Goal: Find specific page/section: Find specific page/section

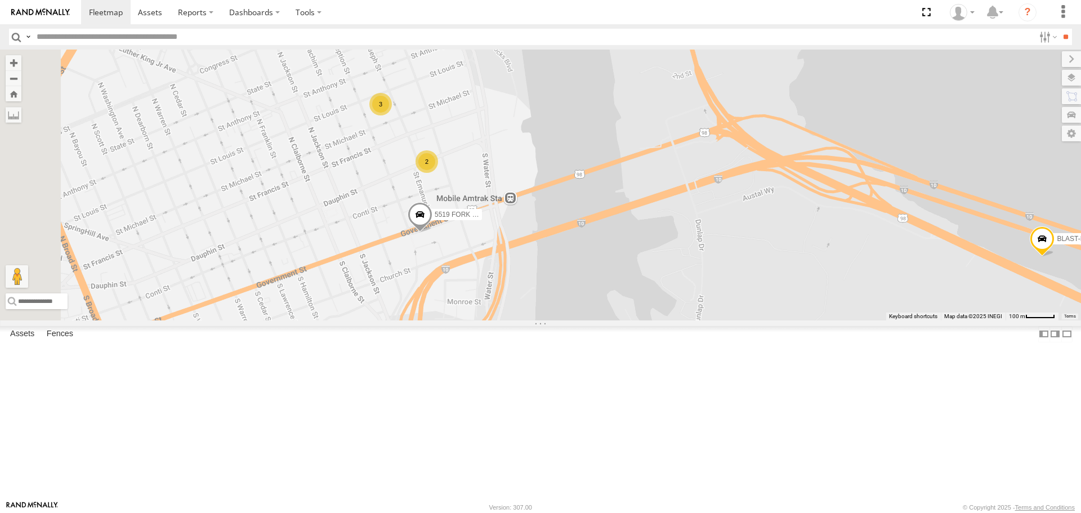
drag, startPoint x: 458, startPoint y: 144, endPoint x: 608, endPoint y: 240, distance: 179.2
click at [608, 240] on div "[PERSON_NAME] TRAILER 12 UTILITY TRAILER [PERSON_NAME] S-40 BOOM LIFT CC-8 (GER…" at bounding box center [540, 185] width 1081 height 270
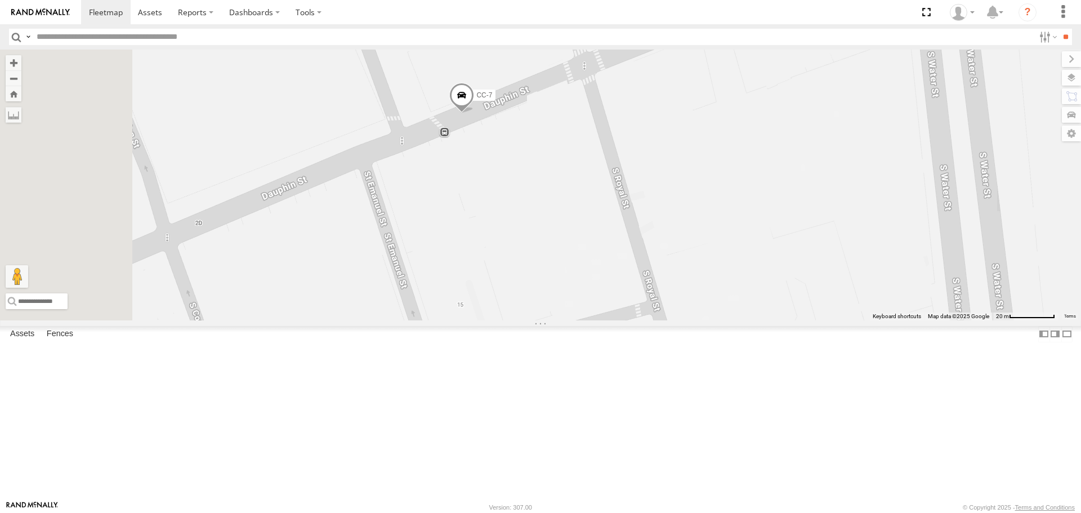
drag, startPoint x: 537, startPoint y: 274, endPoint x: 822, endPoint y: 186, distance: 298.6
click at [822, 186] on div "ALFRED CAR HAULER TRAILER 12 UTILITY TRAILER TODD S-40 BOOM LIFT CC-8 (GERMAN) …" at bounding box center [540, 185] width 1081 height 270
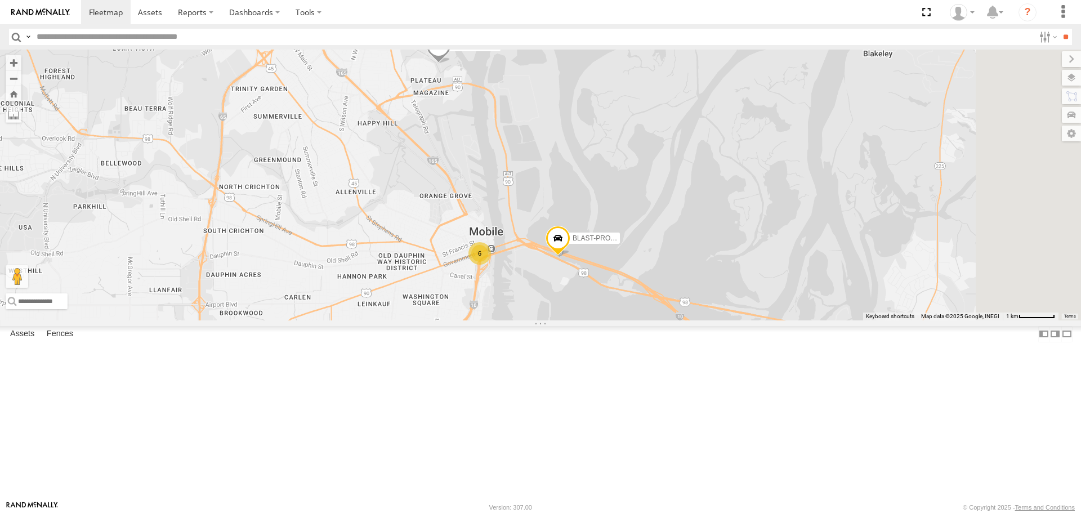
drag, startPoint x: 839, startPoint y: 141, endPoint x: 646, endPoint y: 277, distance: 235.9
click at [646, 277] on div "ALFRED CAR HAULER TRAILER 12 UTILITY TRAILER TODD S-40 BOOM LIFT CC-8 (GERMAN) …" at bounding box center [540, 185] width 1081 height 270
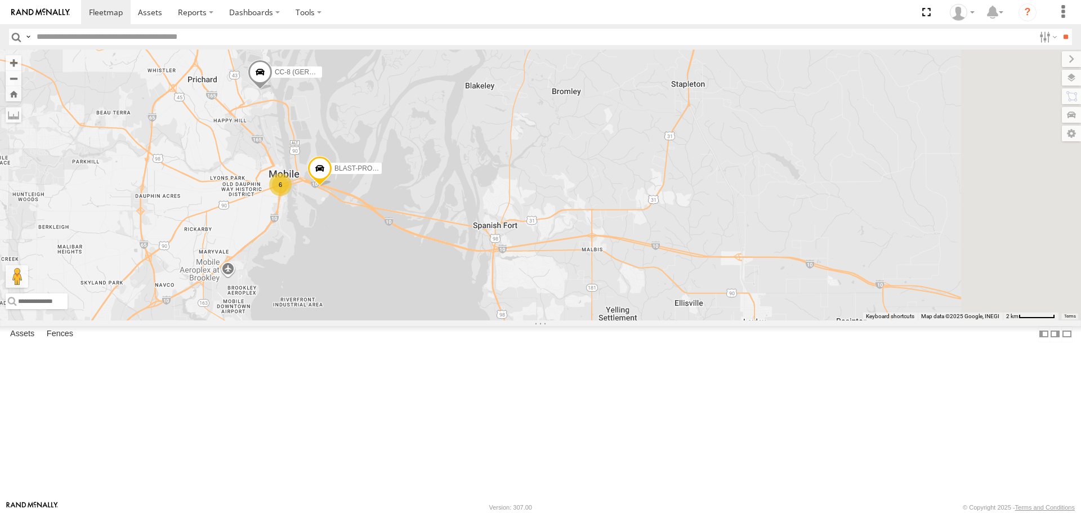
drag, startPoint x: 930, startPoint y: 334, endPoint x: 610, endPoint y: 303, distance: 321.2
click at [615, 306] on div "ALFRED CAR HAULER TRAILER 12 UTILITY TRAILER TODD S-40 BOOM LIFT CC-8 (GERMAN) …" at bounding box center [540, 185] width 1081 height 270
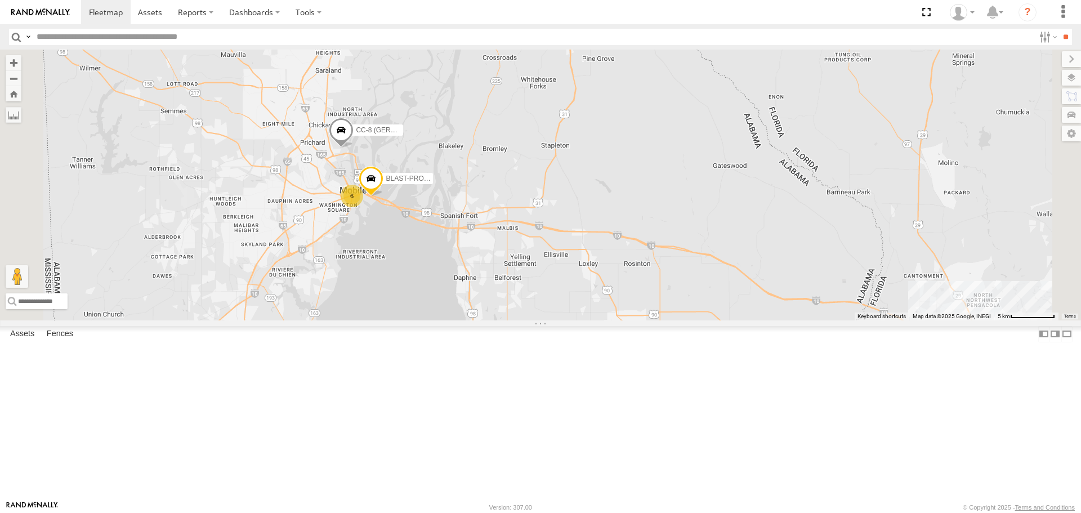
drag, startPoint x: 797, startPoint y: 339, endPoint x: 488, endPoint y: 297, distance: 311.9
click at [491, 298] on div "ALFRED CAR HAULER TRAILER 12 UTILITY TRAILER TODD S-40 BOOM LIFT CC-8 (GERMAN) …" at bounding box center [540, 185] width 1081 height 270
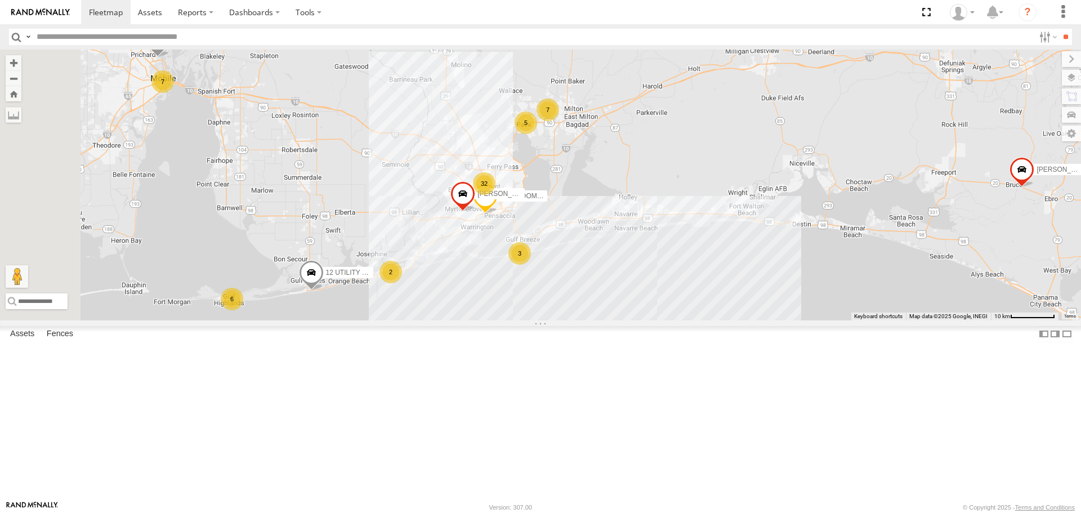
drag, startPoint x: 619, startPoint y: 401, endPoint x: 604, endPoint y: 310, distance: 92.4
click at [604, 310] on div "ALFRED CAR HAULER TRAILER 12 UTILITY TRAILER TODD S-40 BOOM LIFT CC-8 (GERMAN) …" at bounding box center [540, 185] width 1081 height 270
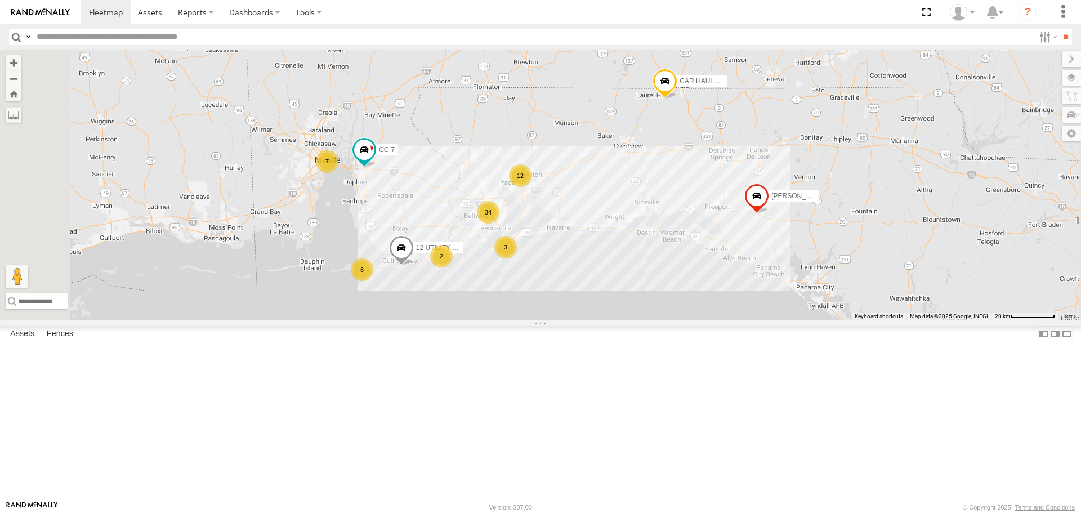
scroll to position [1698, 0]
click at [0, 0] on link at bounding box center [0, 0] width 0 height 0
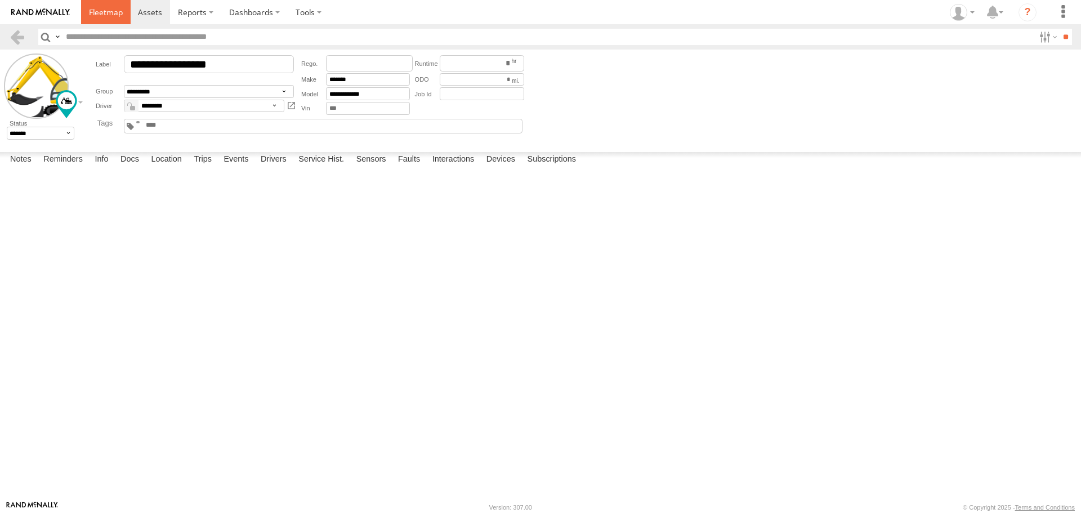
click at [106, 14] on span at bounding box center [106, 12] width 34 height 11
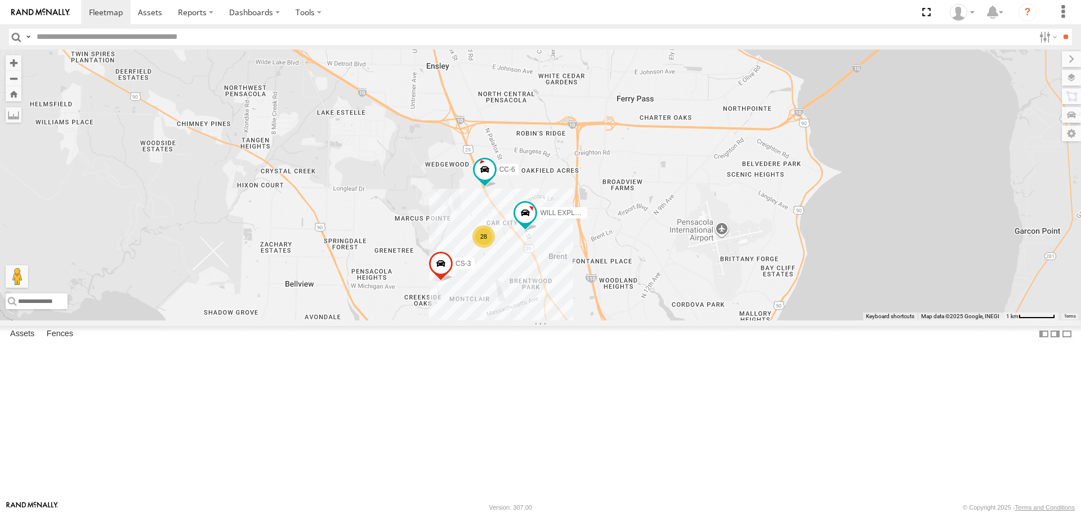
drag, startPoint x: 646, startPoint y: 220, endPoint x: 708, endPoint y: 389, distance: 180.9
click at [709, 320] on div "[PERSON_NAME] TRAILER 12 UTILITY TRAILER 28 CS-3 WILL EXPLORER [PERSON_NAME] S-…" at bounding box center [540, 185] width 1081 height 270
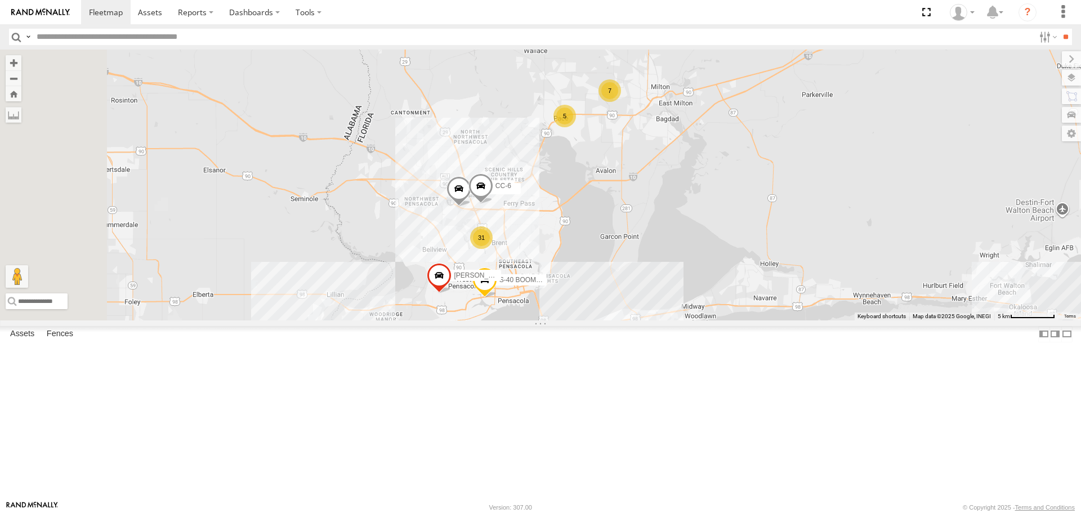
drag, startPoint x: 433, startPoint y: 204, endPoint x: 639, endPoint y: 325, distance: 238.9
click at [639, 320] on div "[PERSON_NAME] TRAILER 12 UTILITY TRAILER [PERSON_NAME] S-40 BOOM LIFT 20 FLATBE…" at bounding box center [540, 185] width 1081 height 270
click at [0, 0] on span at bounding box center [0, 0] width 0 height 0
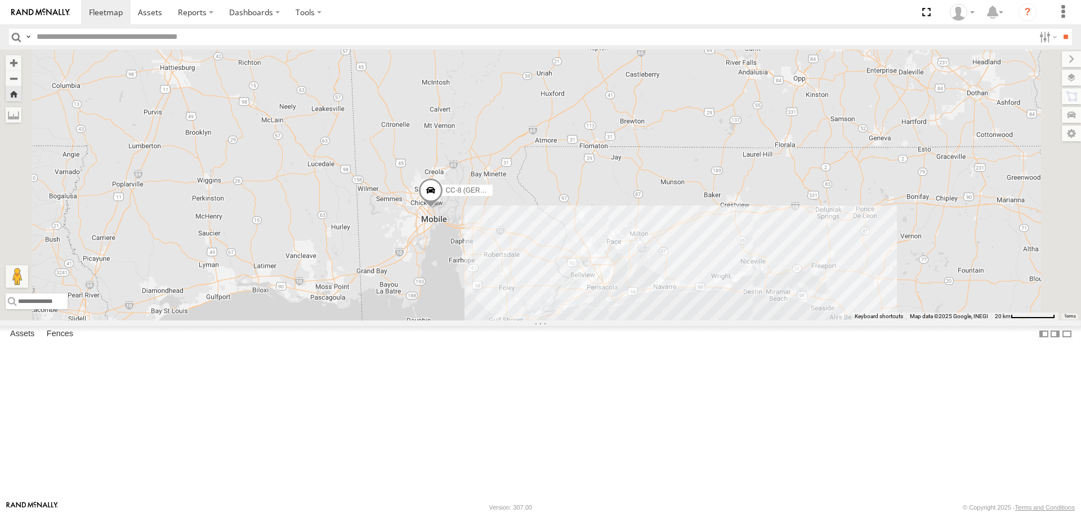
drag, startPoint x: 711, startPoint y: 307, endPoint x: 627, endPoint y: 301, distance: 84.1
click at [627, 301] on div "CC-8 (GERMAN)" at bounding box center [540, 185] width 1081 height 270
click at [86, 10] on link at bounding box center [106, 12] width 50 height 24
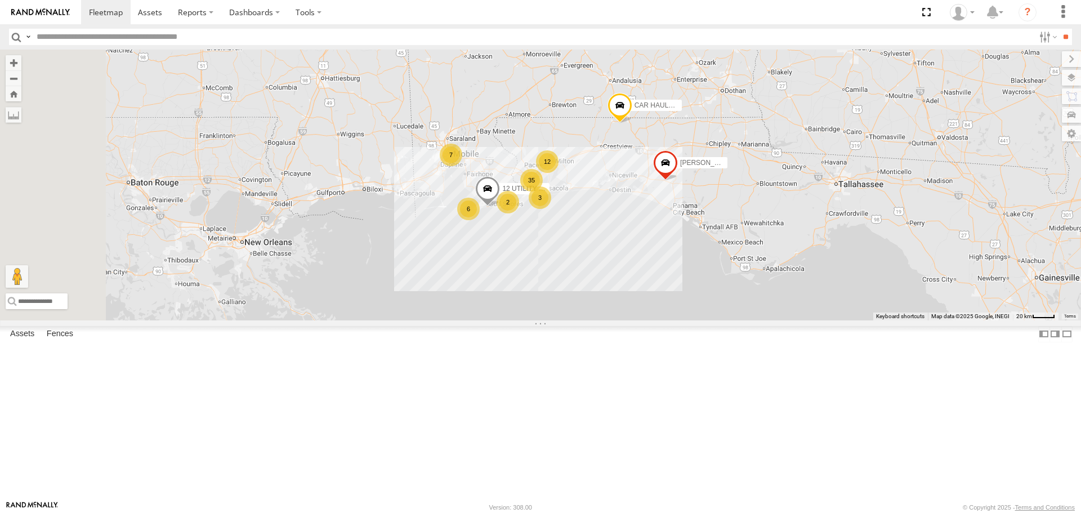
drag, startPoint x: 587, startPoint y: 256, endPoint x: 670, endPoint y: 271, distance: 84.1
click at [543, 191] on div "35" at bounding box center [531, 180] width 23 height 23
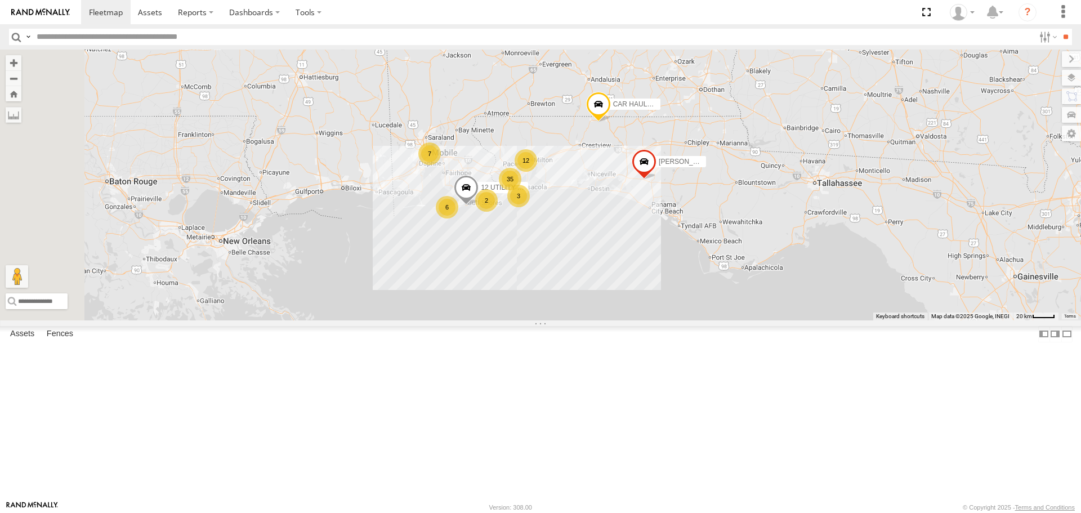
drag, startPoint x: 670, startPoint y: 271, endPoint x: 647, endPoint y: 266, distance: 23.8
click at [521, 190] on div "35" at bounding box center [510, 179] width 23 height 23
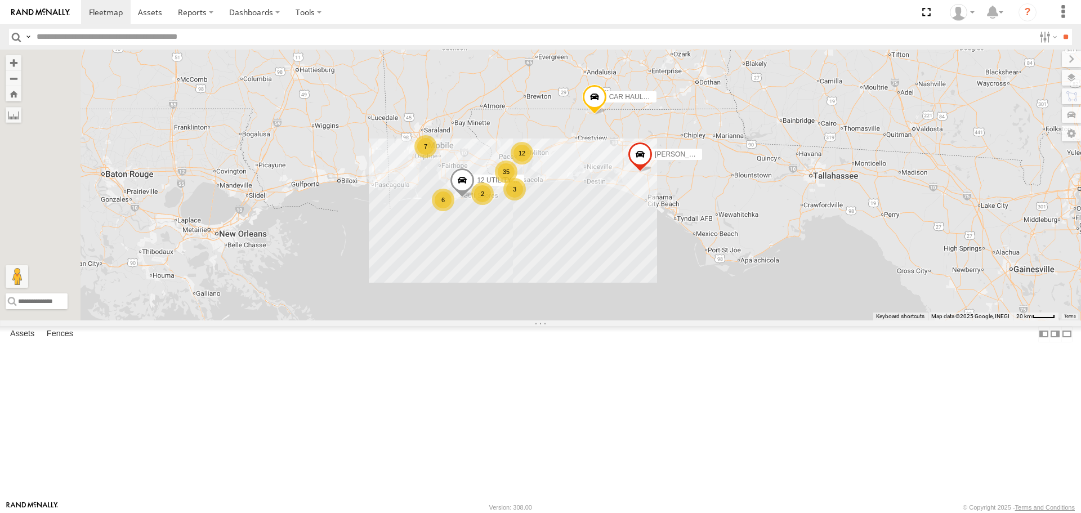
click at [517, 183] on div "35" at bounding box center [506, 171] width 23 height 23
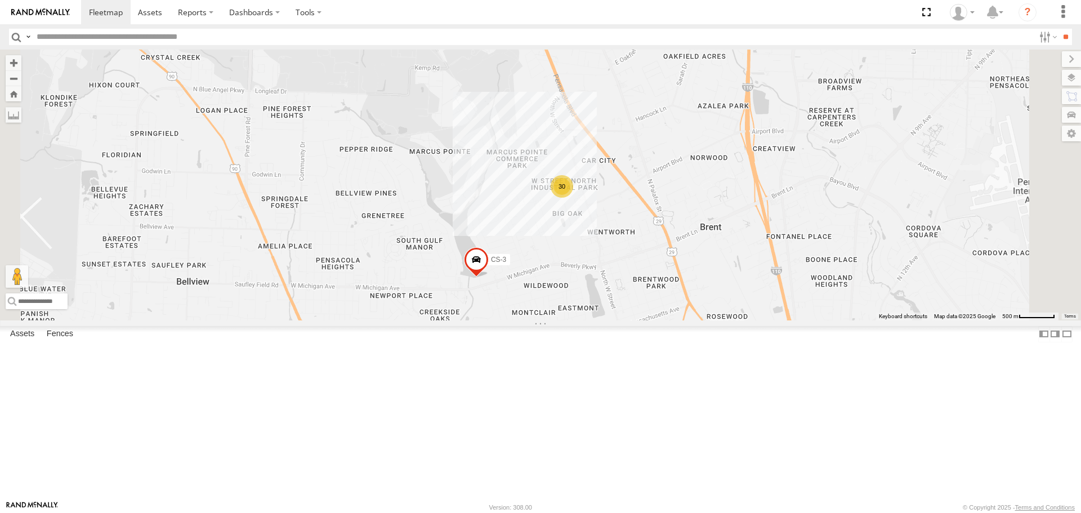
drag, startPoint x: 777, startPoint y: 223, endPoint x: 731, endPoint y: 313, distance: 101.2
click at [731, 313] on div "ALFRED CAR HAULER TRAILER 12 UTILITY TRAILER CS-3 TODD S-40 BOOM LIFT 20 FLATBE…" at bounding box center [540, 185] width 1081 height 270
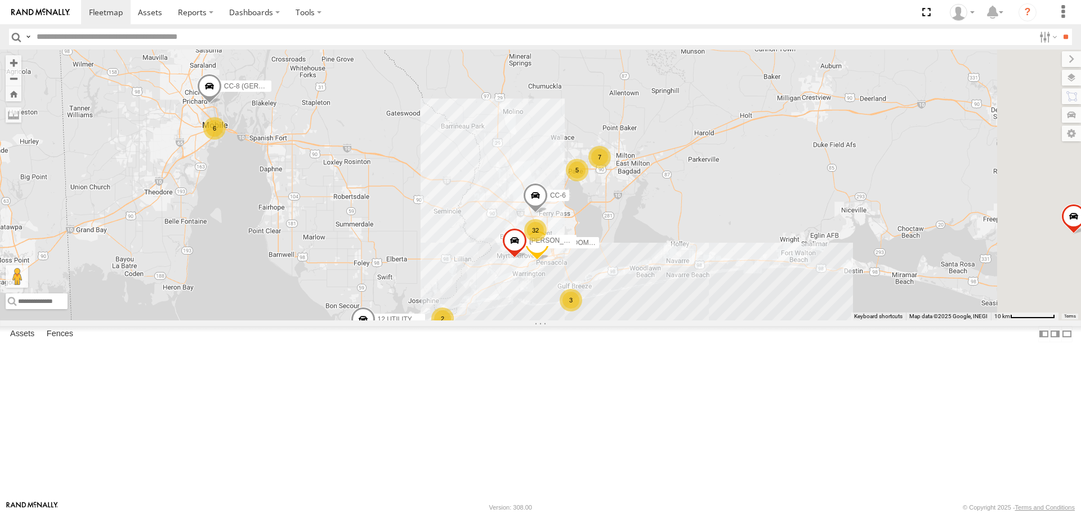
drag, startPoint x: 776, startPoint y: 289, endPoint x: 722, endPoint y: 300, distance: 55.7
click at [722, 300] on div "ALFRED CAR HAULER TRAILER 12 UTILITY TRAILER TODD S-40 BOOM LIFT CC-6 32 6 6 7 …" at bounding box center [540, 185] width 1081 height 270
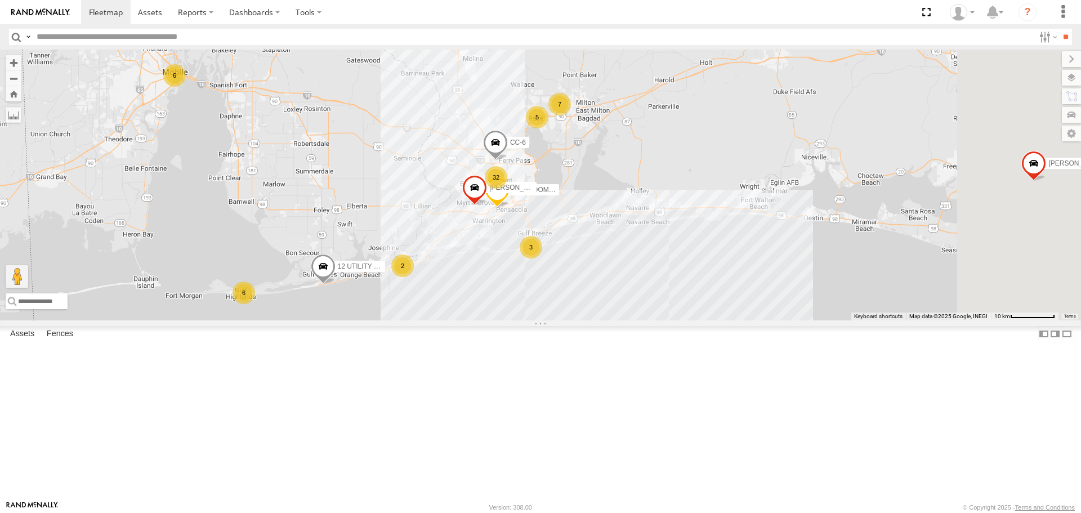
drag, startPoint x: 646, startPoint y: 289, endPoint x: 612, endPoint y: 229, distance: 68.6
click at [612, 229] on div "ALFRED CAR HAULER TRAILER 12 UTILITY TRAILER TODD S-40 BOOM LIFT CC-6 32 6 6 7 …" at bounding box center [540, 185] width 1081 height 270
